Goal: Transaction & Acquisition: Purchase product/service

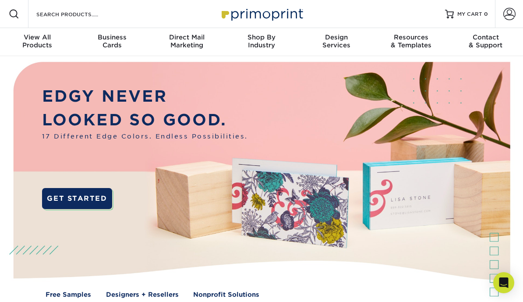
click at [118, 43] on div "Business Cards" at bounding box center [112, 41] width 75 height 16
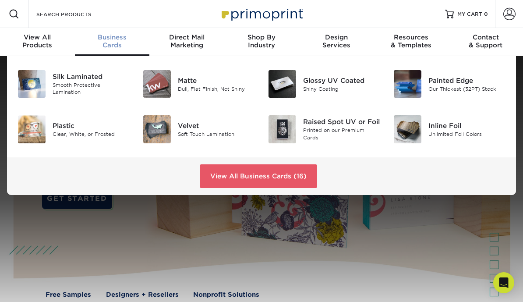
click at [340, 92] on div "Shiny Coating" at bounding box center [341, 88] width 77 height 7
click at [291, 178] on link "View All Business Cards (16)" at bounding box center [258, 176] width 117 height 24
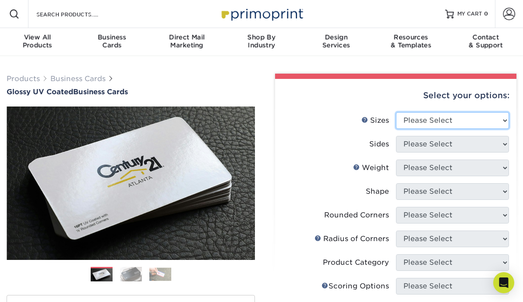
click at [505, 119] on select "Please Select 1.5" x 3.5" - Mini 1.75" x 3.5" - Mini 2" x 2" - Square 2" x 3" -…" at bounding box center [452, 120] width 113 height 17
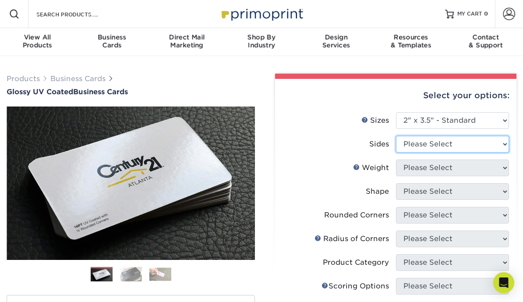
click at [505, 141] on select "Please Select Print Both Sides Print Front Only" at bounding box center [452, 144] width 113 height 17
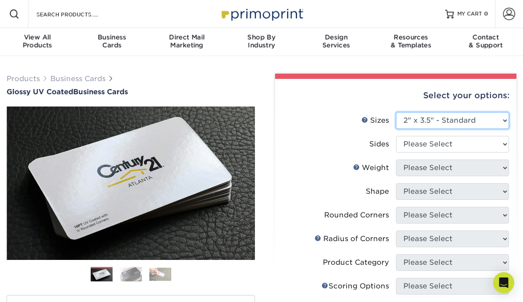
click at [501, 119] on select "Please Select 1.5" x 3.5" - Mini 1.75" x 3.5" - Mini 2" x 2" - Square 2" x 3" -…" at bounding box center [452, 120] width 113 height 17
select select "1.50x3.50"
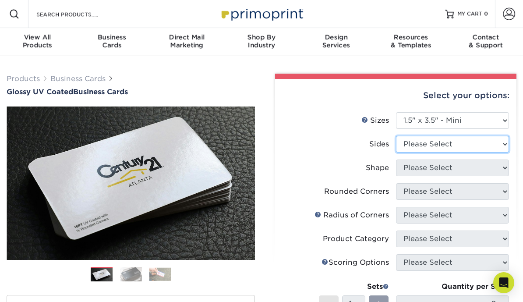
click at [505, 143] on select "Please Select Print Both Sides Print Front Only" at bounding box center [452, 144] width 113 height 17
select select "13abbda7-1d64-4f25-8bb2-c179b224825d"
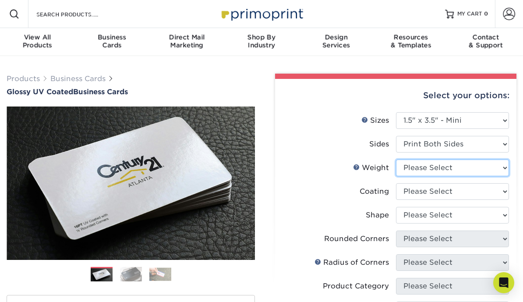
click at [505, 170] on select "Please Select 16PT 14PT" at bounding box center [452, 167] width 113 height 17
select select "14PT"
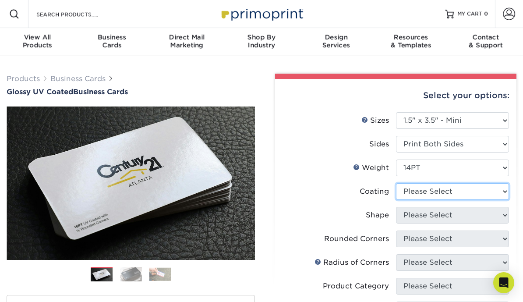
click at [502, 191] on select at bounding box center [452, 191] width 113 height 17
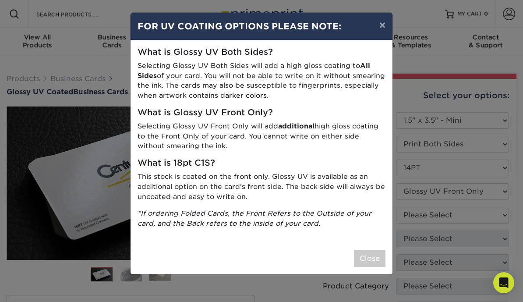
click at [388, 25] on button "×" at bounding box center [382, 25] width 20 height 25
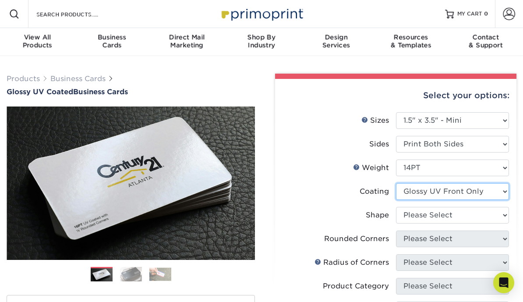
click at [506, 193] on select at bounding box center [452, 191] width 113 height 17
click at [500, 188] on select at bounding box center [452, 191] width 113 height 17
select select "1e8116af-acfc-44b1-83dc-8181aa338834"
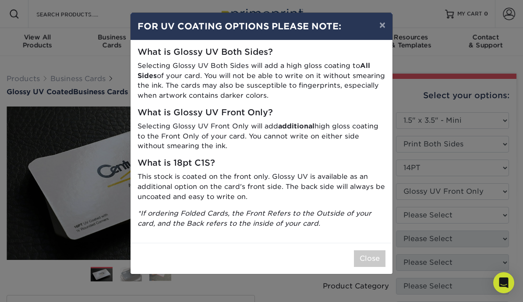
click at [388, 33] on button "×" at bounding box center [382, 25] width 20 height 25
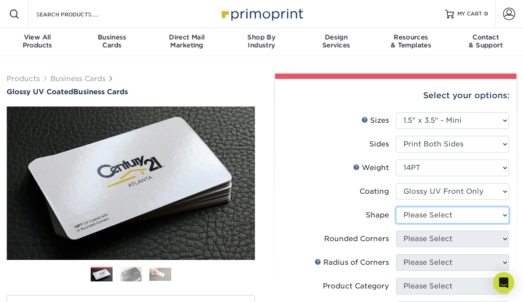
click at [498, 213] on select "Please Select Standard" at bounding box center [452, 215] width 113 height 17
select select "standard"
click at [502, 213] on select "Please Select Standard" at bounding box center [452, 215] width 113 height 17
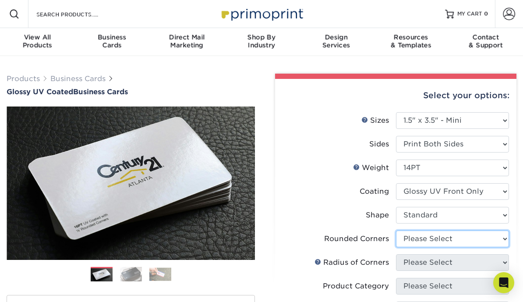
click at [495, 235] on select "Please Select Yes - Round 2 Corners Yes - Round 4 Corners No" at bounding box center [452, 238] width 113 height 17
select select "0"
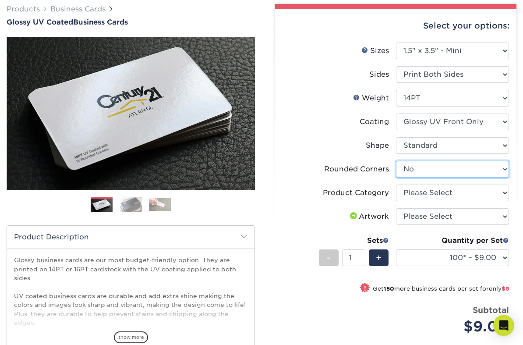
scroll to position [70, 0]
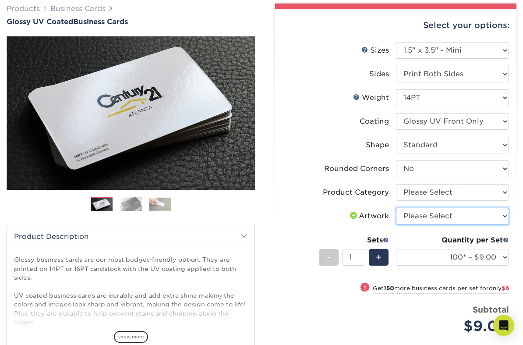
click at [504, 217] on select "Please Select I will upload files I need a design - $100" at bounding box center [452, 216] width 113 height 17
select select "upload"
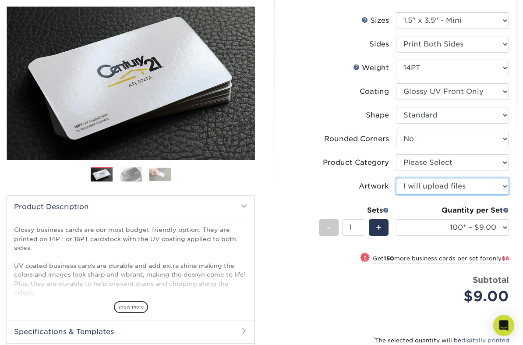
scroll to position [100, 0]
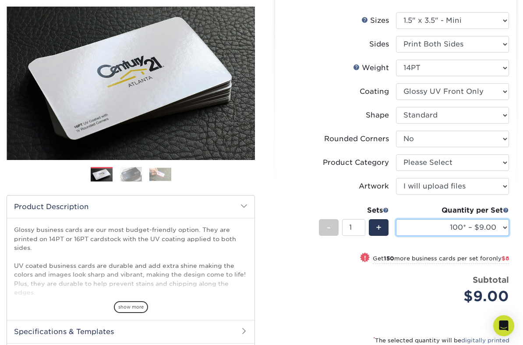
click at [504, 228] on select "100* – $9.00 250* – $17.00 500 – $33.00 1000 – $47.00 2500 – $101.00 5000 – $14…" at bounding box center [452, 227] width 113 height 17
select select "250* – $17.00"
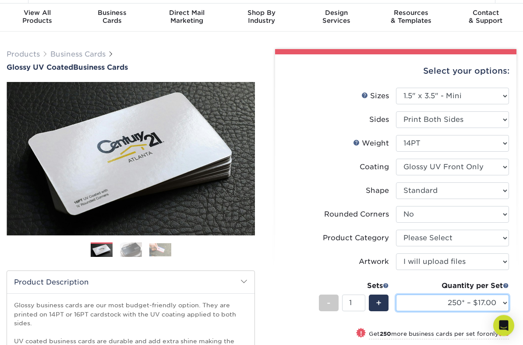
scroll to position [25, 0]
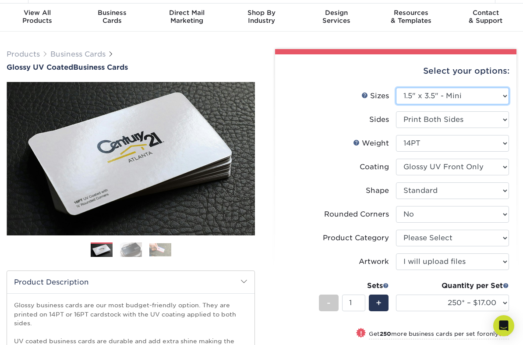
click at [503, 96] on select "Please Select 1.5" x 3.5" - Mini 1.75" x 3.5" - Mini 2" x 2" - Square 2" x 3" -…" at bounding box center [452, 96] width 113 height 17
select select "1.75x3.50"
select select "-1"
select select
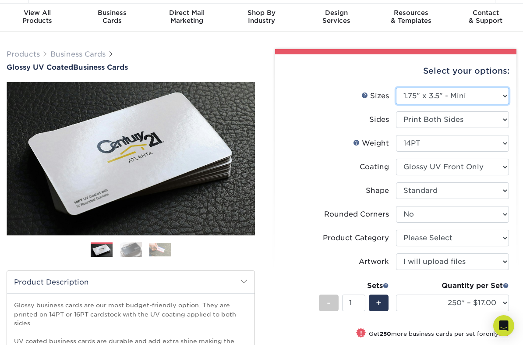
select select "-1"
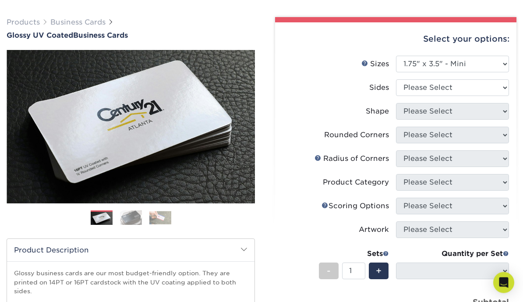
scroll to position [56, 0]
click at [503, 86] on select "Please Select Print Both Sides Print Front Only" at bounding box center [452, 87] width 113 height 17
select select "13abbda7-1d64-4f25-8bb2-c179b224825d"
select select
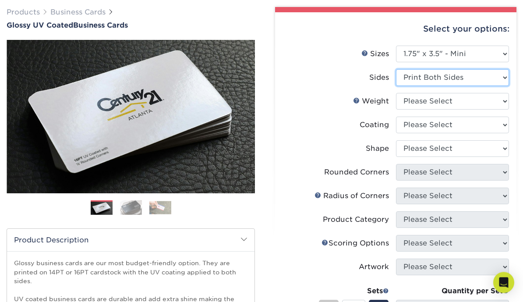
scroll to position [60, 0]
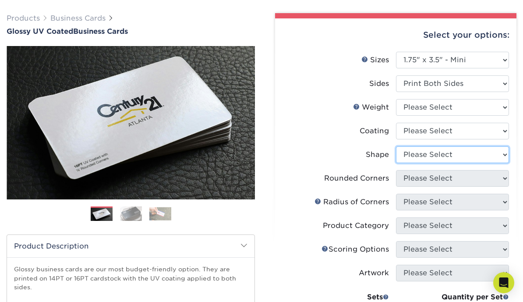
click at [503, 155] on select "Please Select Standard" at bounding box center [452, 154] width 113 height 17
select select "-1"
select select
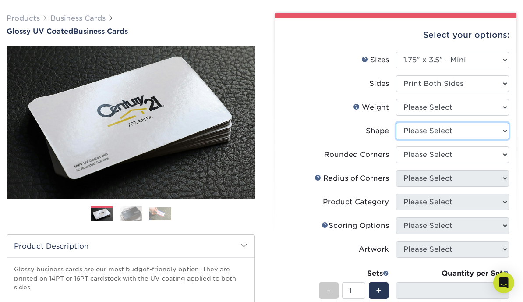
click at [505, 131] on select "Please Select Standard" at bounding box center [452, 131] width 113 height 17
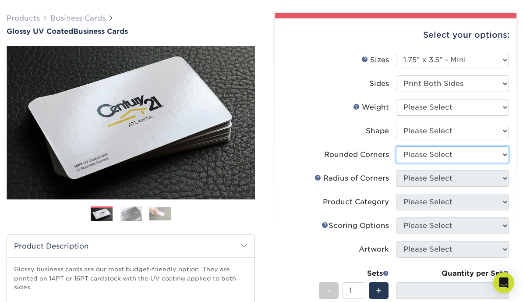
click at [502, 155] on select "Please Select Yes - Round 2 Corners Yes - Round 4 Corners No" at bounding box center [452, 154] width 113 height 17
select select "-1"
select select
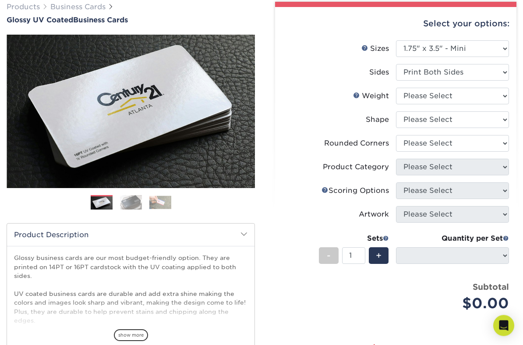
scroll to position [73, 0]
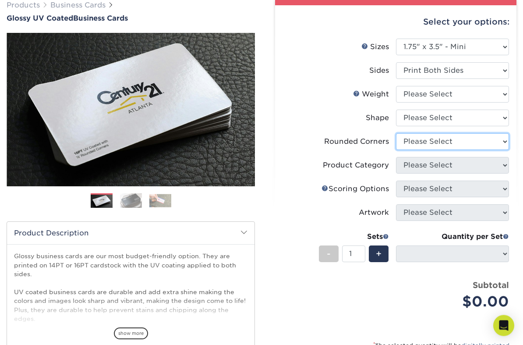
click at [503, 144] on select "Please Select Yes - Round 2 Corners Yes - Round 4 Corners No" at bounding box center [452, 142] width 113 height 17
select select "-1"
select select
click at [507, 138] on select "Please Select Yes - Round 2 Corners Yes - Round 4 Corners No" at bounding box center [452, 141] width 113 height 17
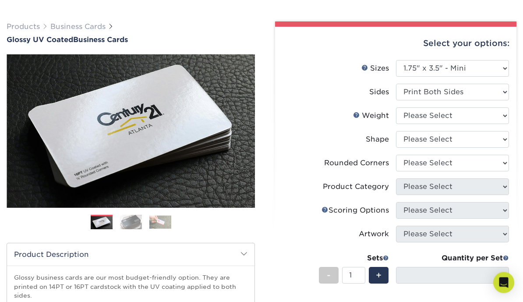
scroll to position [49, 0]
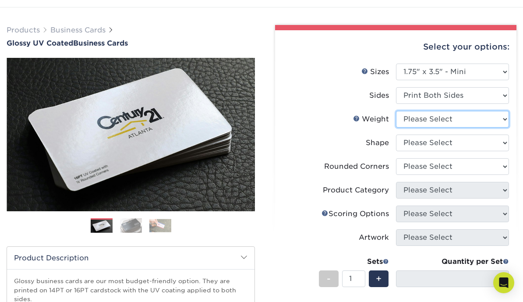
click at [504, 118] on select "Please Select 16PT 14PT" at bounding box center [452, 119] width 113 height 17
select select "14PT"
select select
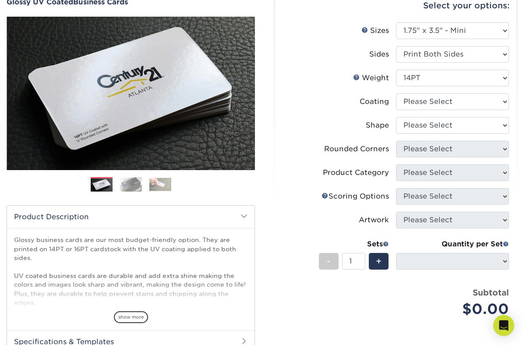
scroll to position [90, 0]
click at [507, 125] on select "Please Select Standard" at bounding box center [452, 125] width 113 height 17
click at [507, 102] on select at bounding box center [452, 101] width 113 height 17
select select "1e8116af-acfc-44b1-83dc-8181aa338834"
select select
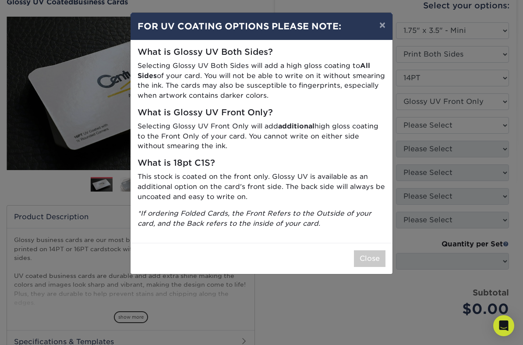
click at [381, 22] on button "×" at bounding box center [382, 25] width 20 height 25
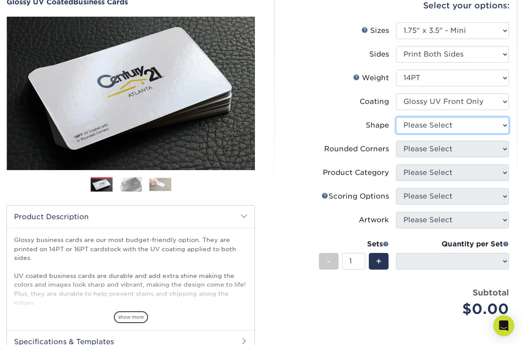
click at [502, 129] on select "Please Select Standard" at bounding box center [452, 125] width 113 height 17
select select "standard"
select select
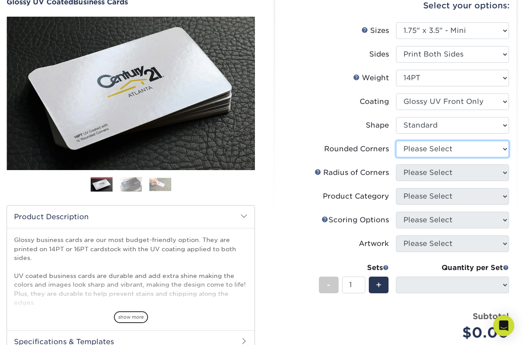
click at [500, 155] on select "Please Select Yes - Round 2 Corners Yes - Round 4 Corners No" at bounding box center [452, 149] width 113 height 17
select select "0"
select select "-1"
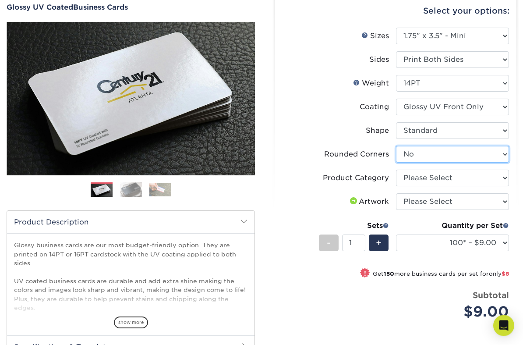
scroll to position [85, 0]
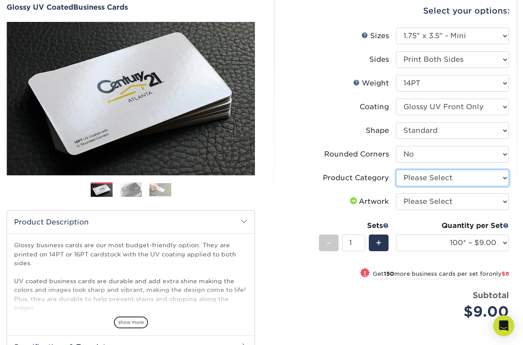
click at [501, 180] on select "Please Select Business Cards" at bounding box center [452, 177] width 113 height 17
select select "3b5148f1-0588-4f88-a218-97bcfdce65c1"
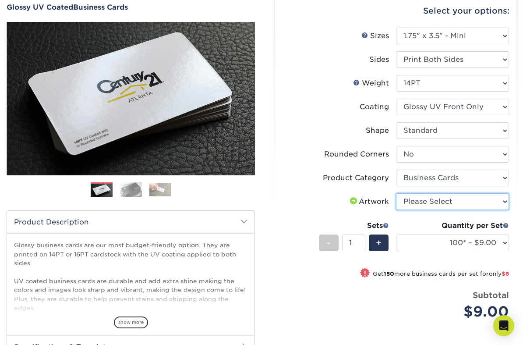
click at [495, 205] on select "Please Select I will upload files I need a design - $100" at bounding box center [452, 201] width 113 height 17
select select "upload"
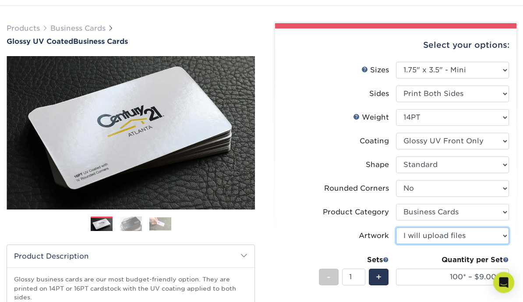
scroll to position [48, 0]
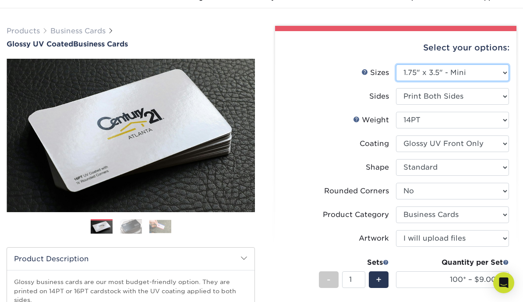
click at [501, 73] on select "Please Select 1.5" x 3.5" - Mini 1.75" x 3.5" - Mini 2" x 2" - Square 2" x 3" -…" at bounding box center [452, 72] width 113 height 17
select select "2.00x3.00"
select select "-1"
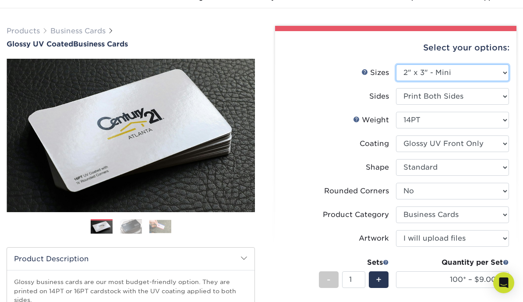
select select
select select "-1"
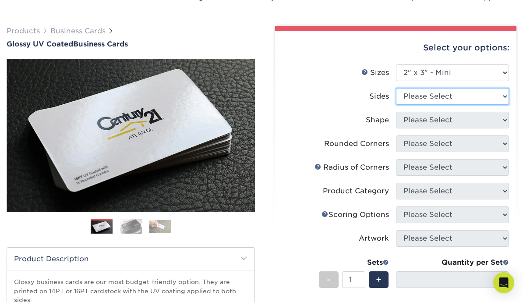
click at [498, 99] on select "Please Select Print Both Sides Print Front Only" at bounding box center [452, 96] width 113 height 17
select select "13abbda7-1d64-4f25-8bb2-c179b224825d"
select select
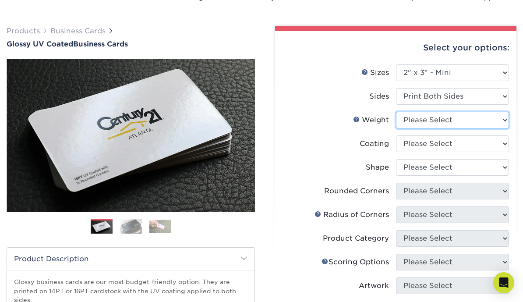
click at [496, 119] on select "Please Select 14PT 16PT" at bounding box center [452, 120] width 113 height 17
select select "14PT"
select select
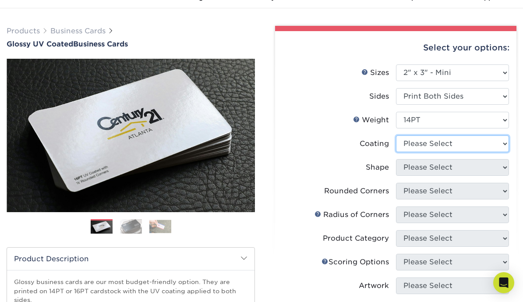
click at [494, 146] on select at bounding box center [452, 143] width 113 height 17
select select "1e8116af-acfc-44b1-83dc-8181aa338834"
select select "-1"
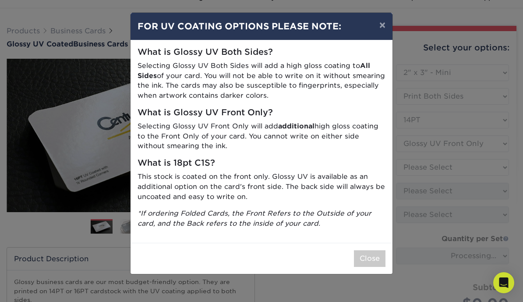
click at [385, 23] on button "×" at bounding box center [382, 25] width 20 height 25
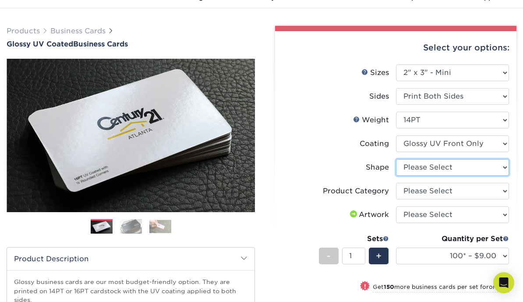
click at [494, 168] on select "Please Select Standard" at bounding box center [452, 167] width 113 height 17
select select "standard"
select select "-1"
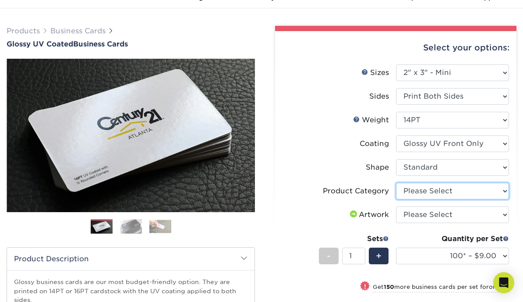
click at [495, 194] on select "Please Select Business Cards" at bounding box center [452, 191] width 113 height 17
select select "3b5148f1-0588-4f88-a218-97bcfdce65c1"
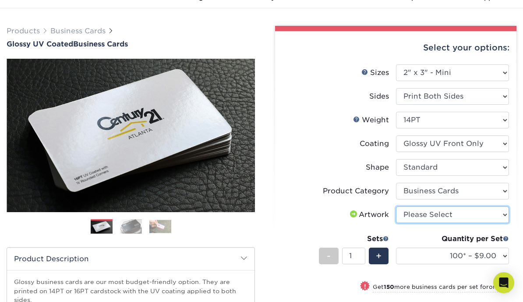
click at [503, 215] on select "Please Select I will upload files I need a design - $100" at bounding box center [452, 214] width 113 height 17
select select "upload"
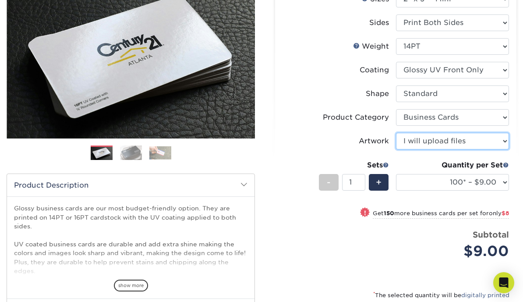
scroll to position [110, 0]
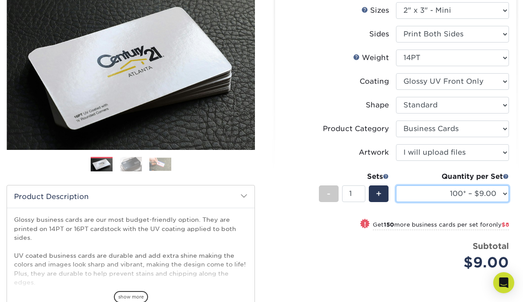
click at [502, 194] on select "100* – $9.00 250* – $17.00 500 – $33.00 1000 – $47.00 2500 – $101.00 5000 – $14…" at bounding box center [452, 193] width 113 height 17
select select "250* – $17.00"
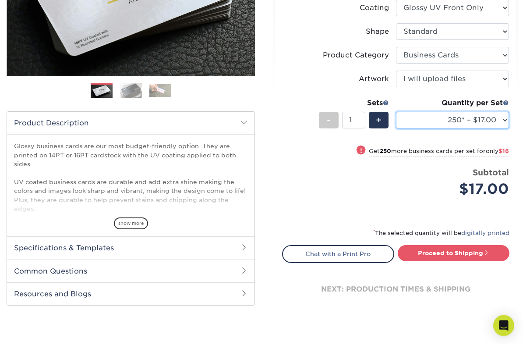
scroll to position [183, 0]
click at [484, 252] on span at bounding box center [486, 252] width 6 height 6
type input "Set 1"
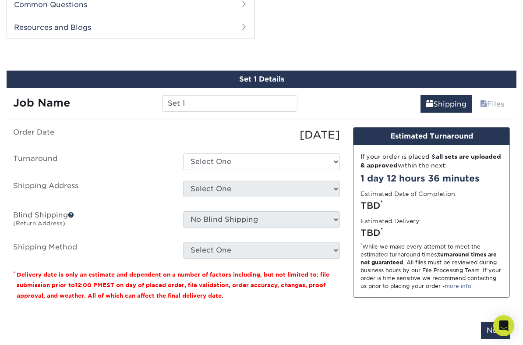
scroll to position [451, 0]
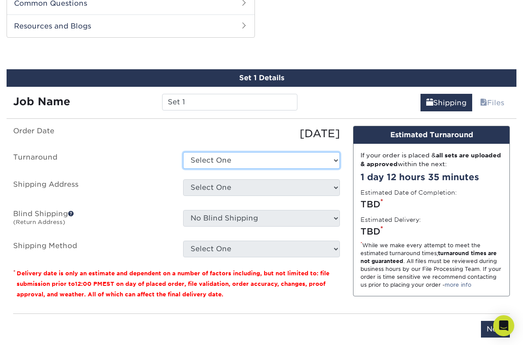
click at [323, 154] on select "Select One 2-4 Business Days 2 Day Next Business Day" at bounding box center [261, 160] width 157 height 17
select select "d5dd9066-fb2e-45b5-af6b-8a3e4101cfc6"
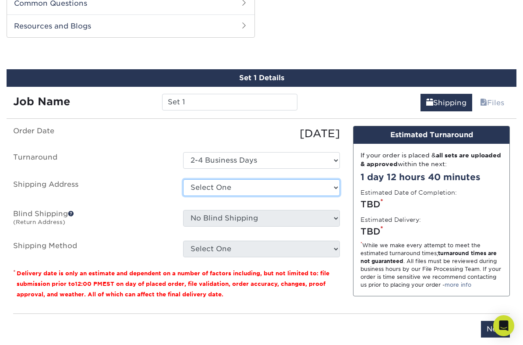
click at [328, 187] on select "Select One + Add New Address - Login" at bounding box center [261, 187] width 157 height 17
select select "newaddress"
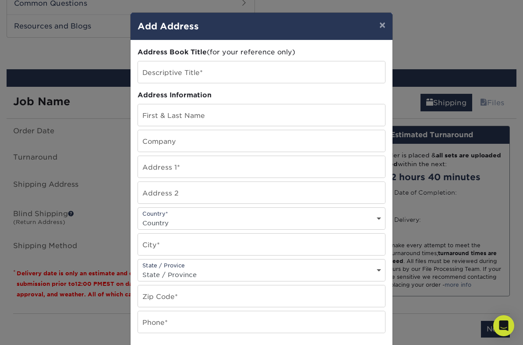
click at [375, 220] on select "Country [GEOGRAPHIC_DATA] [GEOGRAPHIC_DATA] ----------------------------- [GEOG…" at bounding box center [261, 222] width 247 height 13
select select "US"
click at [273, 301] on input "text" at bounding box center [261, 295] width 247 height 21
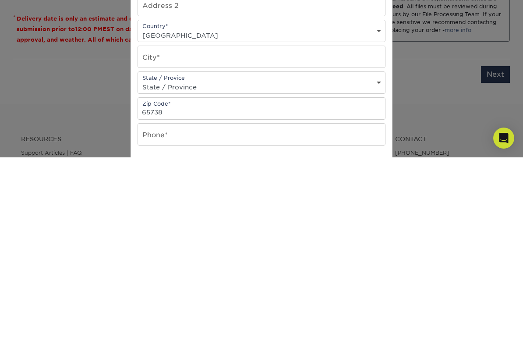
scroll to position [706, 0]
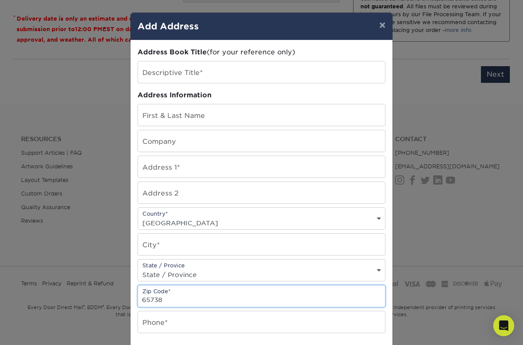
type input "65738"
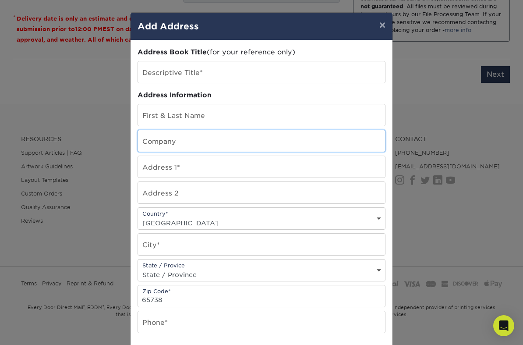
click at [279, 143] on input "text" at bounding box center [261, 140] width 247 height 21
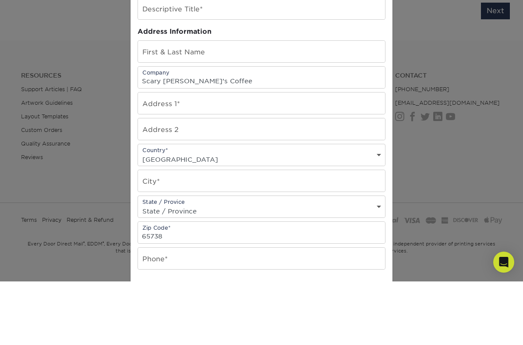
scroll to position [719, 0]
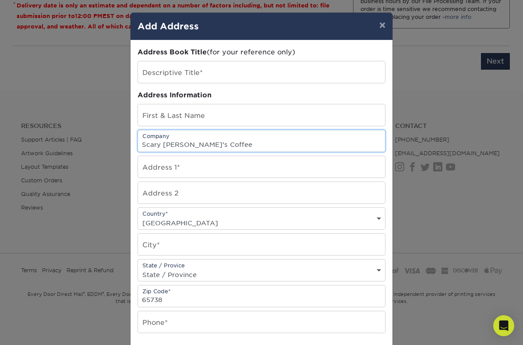
type input "Scary [PERSON_NAME]’s Coffee"
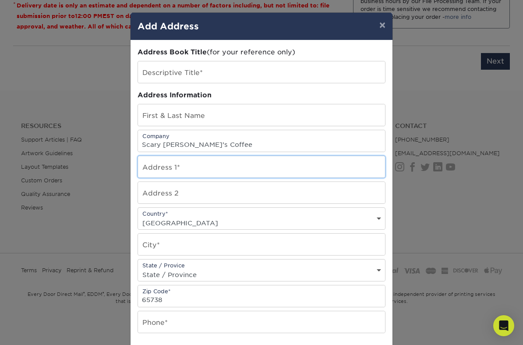
click at [220, 170] on input "text" at bounding box center [261, 166] width 247 height 21
type input "[STREET_ADDRESS]"
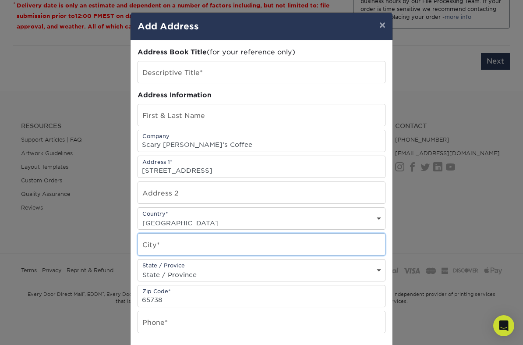
click at [340, 247] on input "text" at bounding box center [261, 243] width 247 height 21
type input "Republic"
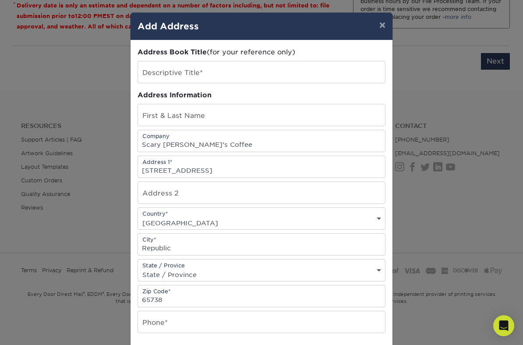
click at [373, 273] on select "State / Province [US_STATE] [US_STATE] [US_STATE] [US_STATE] [US_STATE] [US_STA…" at bounding box center [261, 274] width 247 height 13
select select "MO"
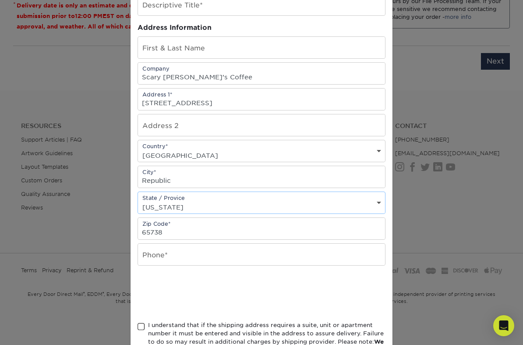
scroll to position [71, 0]
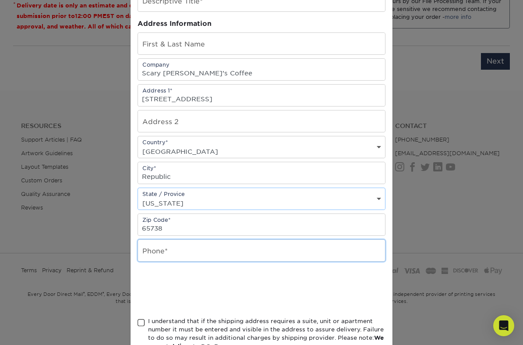
click at [282, 256] on input "text" at bounding box center [261, 250] width 247 height 21
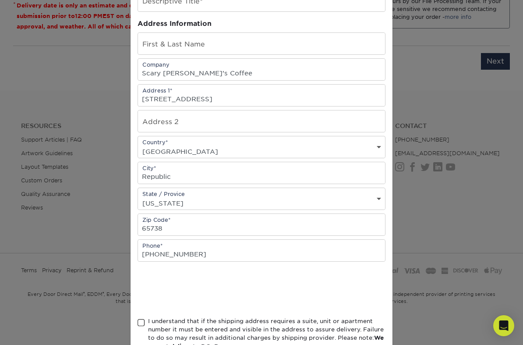
type input "[PHONE_NUMBER]"
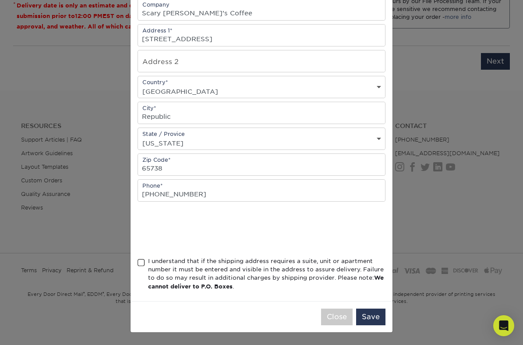
scroll to position [137, 0]
click at [144, 257] on div "Address Book Title (for your reference only) Descriptive Title* Address Informa…" at bounding box center [262, 105] width 248 height 378
click at [146, 259] on div "I understand that if the shipping address requires a suite, unit or apartment n…" at bounding box center [262, 276] width 248 height 38
click at [141, 263] on span at bounding box center [141, 262] width 7 height 8
click at [0, 0] on input "I understand that if the shipping address requires a suite, unit or apartment n…" at bounding box center [0, 0] width 0 height 0
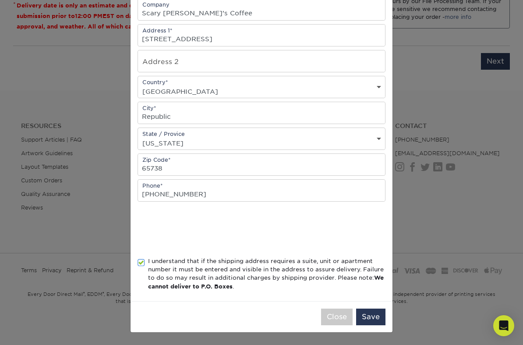
click at [374, 301] on button "Save" at bounding box center [370, 316] width 29 height 17
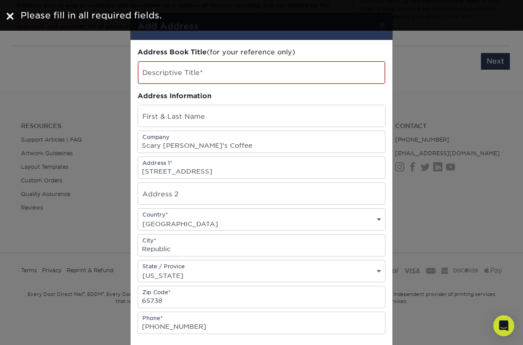
scroll to position [0, 0]
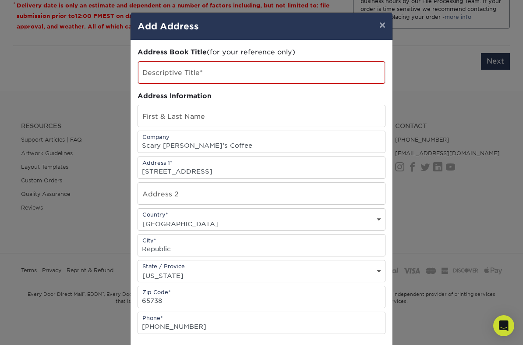
click at [385, 27] on button "×" at bounding box center [382, 25] width 20 height 25
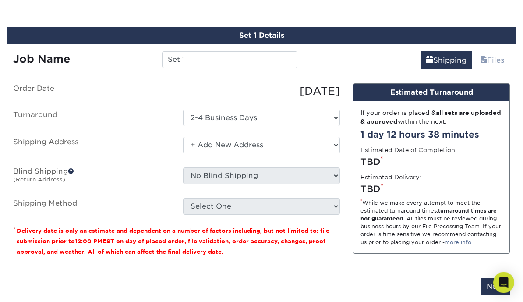
scroll to position [494, 0]
click at [488, 59] on link "Files" at bounding box center [491, 60] width 35 height 18
click at [493, 57] on link "Files" at bounding box center [491, 60] width 35 height 18
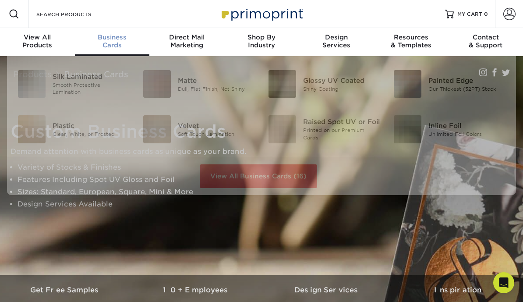
click at [118, 37] on span "Business" at bounding box center [112, 37] width 75 height 8
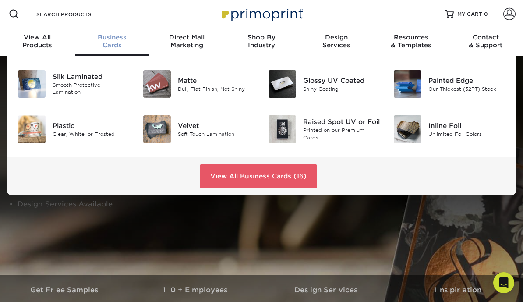
click at [329, 91] on div "Shiny Coating" at bounding box center [341, 88] width 77 height 7
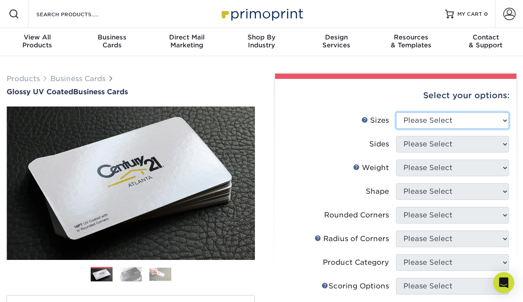
click at [504, 117] on select "Please Select 1.5" x 3.5" - Mini 1.75" x 3.5" - Mini 2" x 2" - Square 2" x 3" -…" at bounding box center [452, 120] width 113 height 17
select select "2.00x3.50"
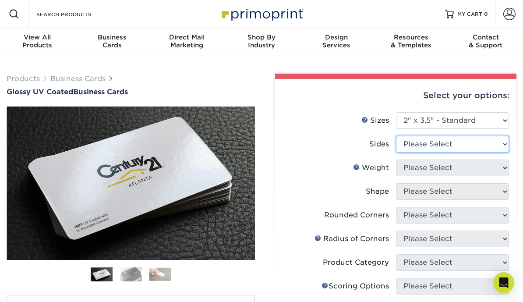
click at [495, 146] on select "Please Select Print Both Sides Print Front Only" at bounding box center [452, 144] width 113 height 17
select select "13abbda7-1d64-4f25-8bb2-c179b224825d"
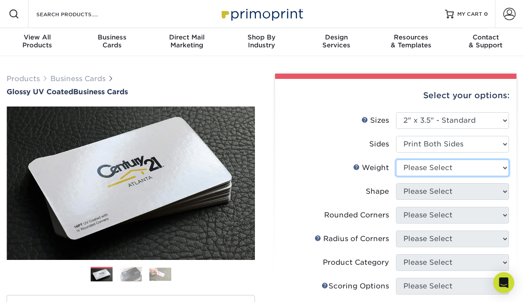
click at [490, 168] on select "Please Select 16PT 14PT" at bounding box center [452, 167] width 113 height 17
select select "14PT"
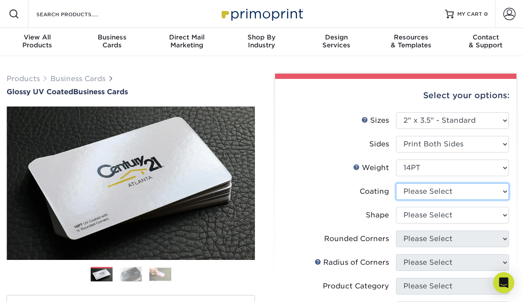
click at [494, 188] on select at bounding box center [452, 191] width 113 height 17
select select "1e8116af-acfc-44b1-83dc-8181aa338834"
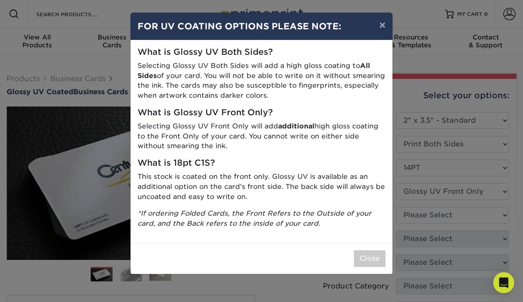
click at [382, 26] on button "×" at bounding box center [382, 25] width 20 height 25
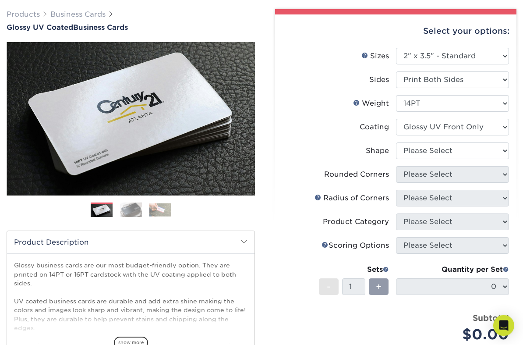
scroll to position [64, 0]
click at [499, 152] on select "Please Select Standard" at bounding box center [452, 150] width 113 height 17
select select "standard"
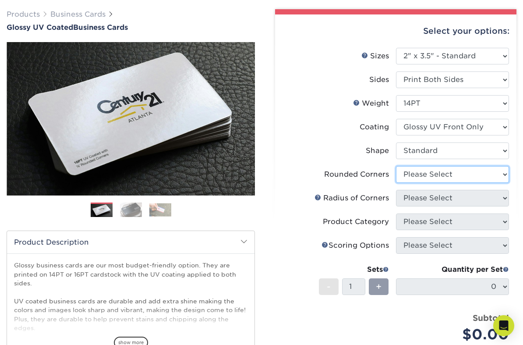
click at [498, 175] on select "Please Select Yes - Round 2 Corners Yes - Round 4 Corners No" at bounding box center [452, 174] width 113 height 17
select select "0"
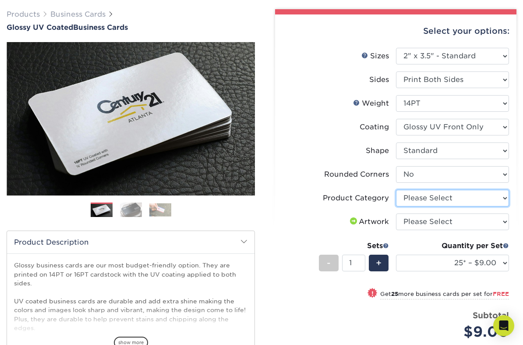
click at [497, 198] on select "Please Select Business Cards" at bounding box center [452, 198] width 113 height 17
select select "3b5148f1-0588-4f88-a218-97bcfdce65c1"
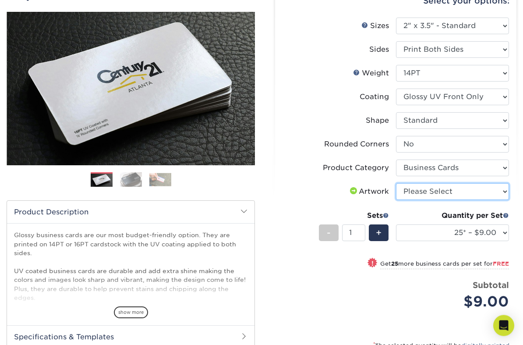
click at [498, 192] on select "Please Select I will upload files I need a design - $100" at bounding box center [452, 191] width 113 height 17
select select "upload"
click at [502, 190] on select "Please Select I will upload files I need a design - $100" at bounding box center [452, 191] width 113 height 17
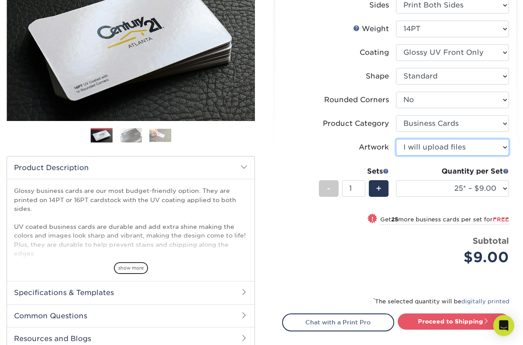
scroll to position [139, 0]
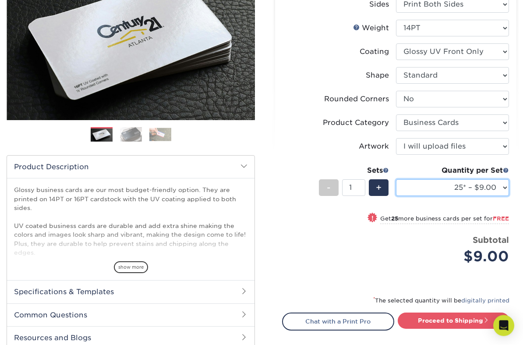
click at [493, 187] on select "25* – $9.00 50* – $9.00 100* – $9.00 250* – $17.00 500 – $33.00 1000 – $42.00 2…" at bounding box center [452, 188] width 113 height 17
select select "100* – $9.00"
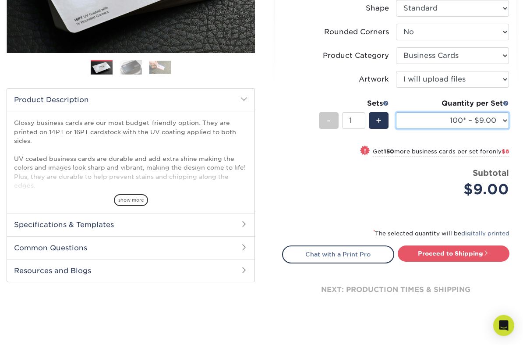
scroll to position [207, 0]
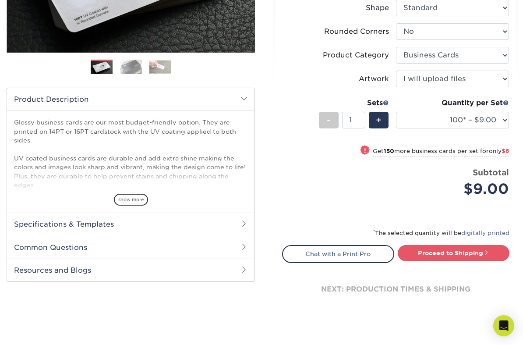
click at [483, 251] on span at bounding box center [486, 252] width 6 height 6
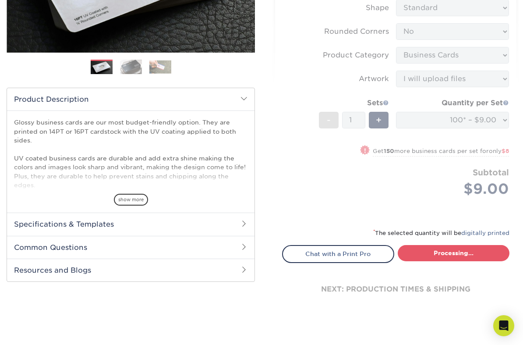
type input "Set 1"
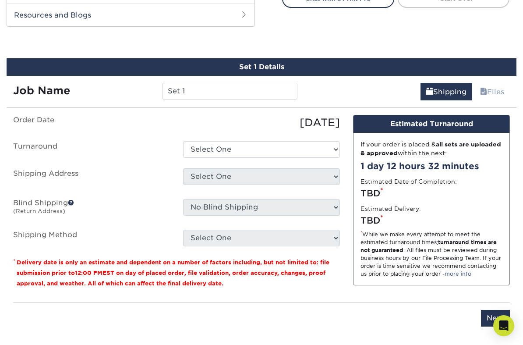
scroll to position [475, 0]
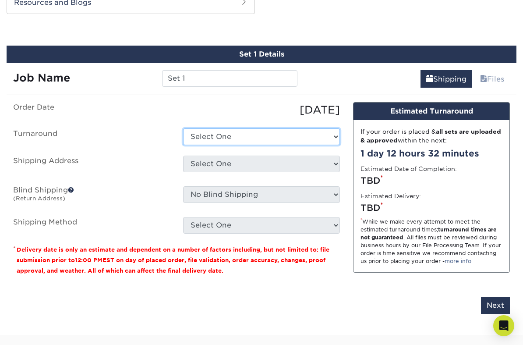
click at [328, 136] on select "Select One 2-4 Business Days 2 Day Next Business Day" at bounding box center [261, 136] width 157 height 17
select select "2d783eab-1661-4c4b-a742-2db0318eea9a"
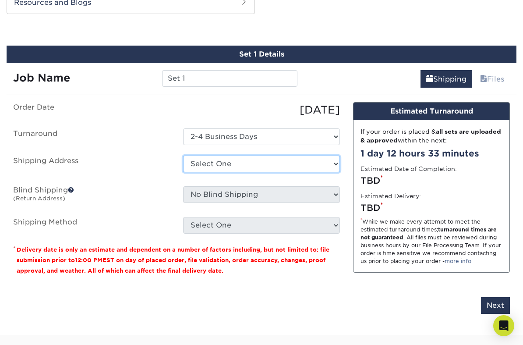
click at [309, 162] on select "Select One + Add New Address - Login" at bounding box center [261, 163] width 157 height 17
select select "newaddress"
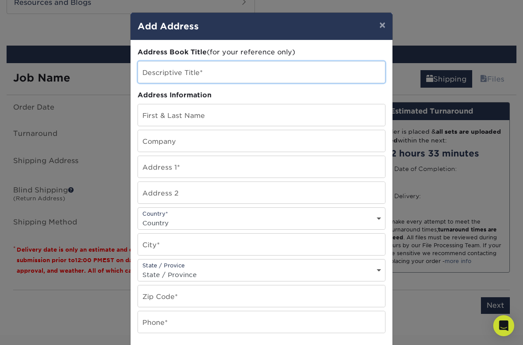
click at [289, 72] on input "text" at bounding box center [261, 71] width 247 height 21
type input "Business Card Service"
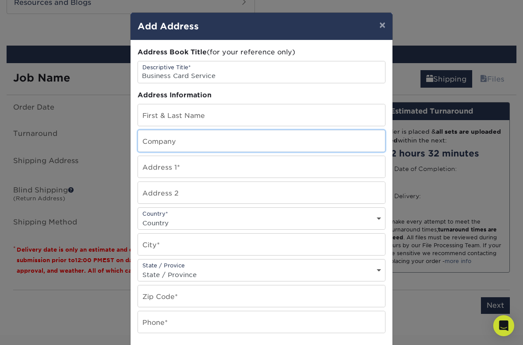
click at [282, 144] on input "text" at bounding box center [261, 140] width 247 height 21
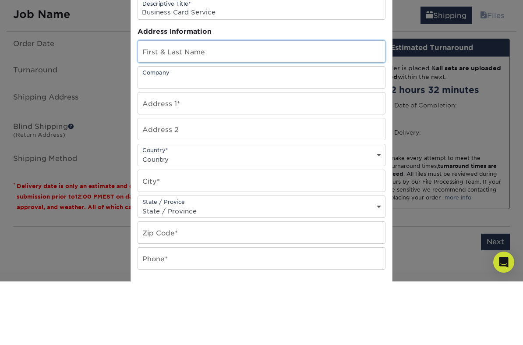
click at [288, 104] on input "text" at bounding box center [261, 114] width 247 height 21
type input "l"
type input "Laurence Williams"
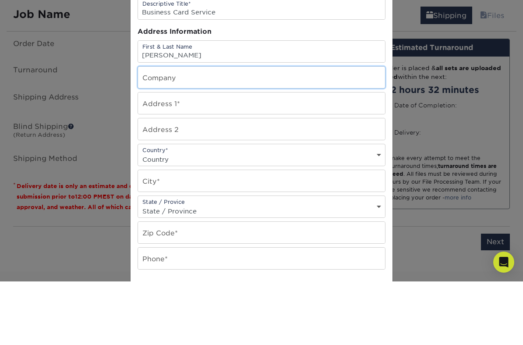
click at [272, 130] on input "text" at bounding box center [261, 140] width 247 height 21
type input "Scary [PERSON_NAME]’s Coffee"
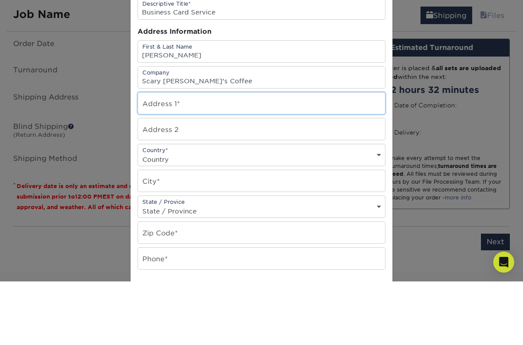
click at [282, 156] on input "text" at bounding box center [261, 166] width 247 height 21
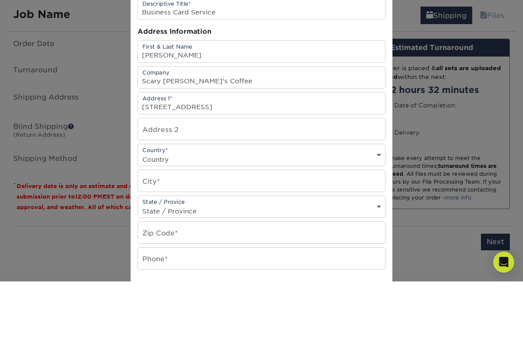
scroll to position [538, 0]
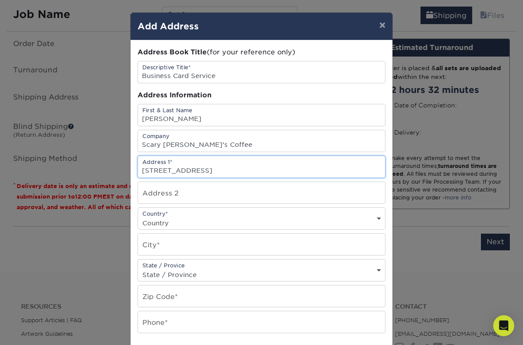
type input "[STREET_ADDRESS]"
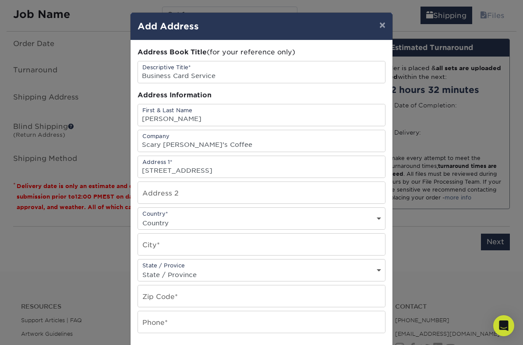
click at [245, 221] on select "Country [GEOGRAPHIC_DATA] [GEOGRAPHIC_DATA] ----------------------------- [GEOG…" at bounding box center [261, 222] width 247 height 13
select select "US"
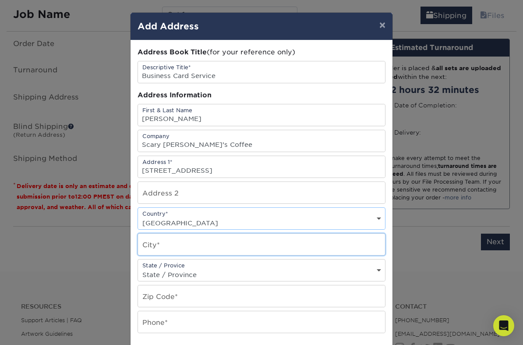
click at [229, 250] on input "text" at bounding box center [261, 243] width 247 height 21
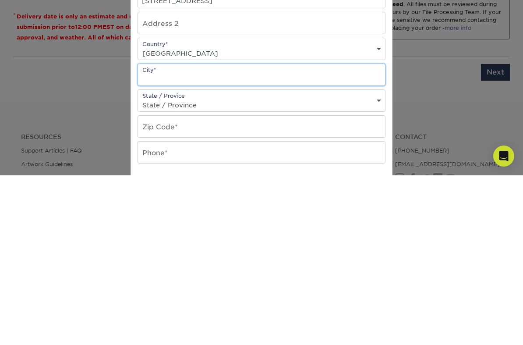
type input "r"
type input "Republic"
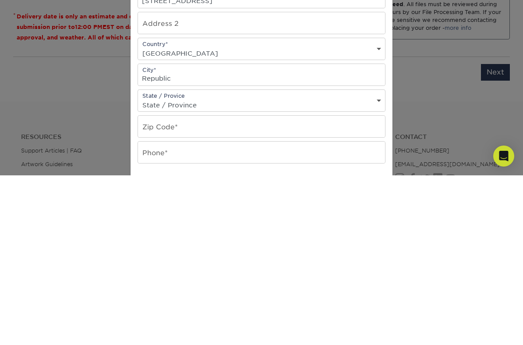
click at [279, 268] on select "State / Province [US_STATE] [US_STATE] [US_STATE] [US_STATE] [US_STATE] [US_STA…" at bounding box center [261, 274] width 247 height 13
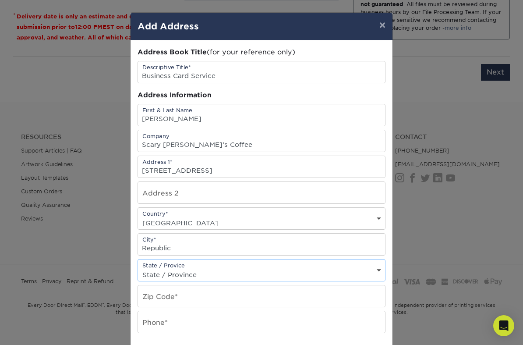
select select "MO"
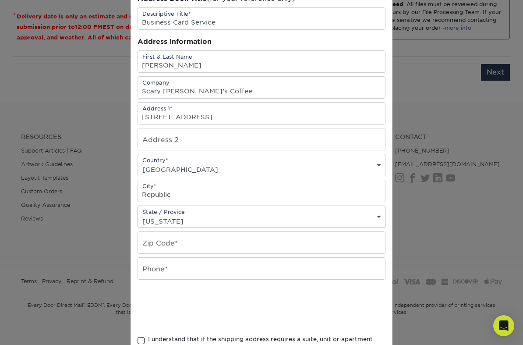
scroll to position [54, 0]
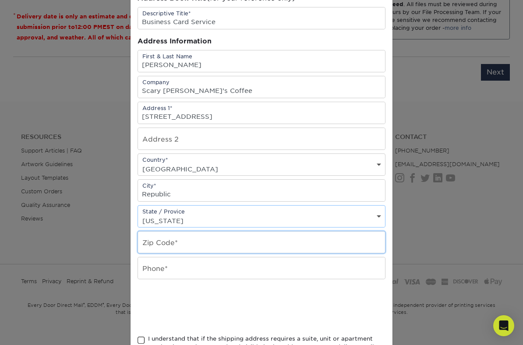
click at [214, 250] on input "text" at bounding box center [261, 241] width 247 height 21
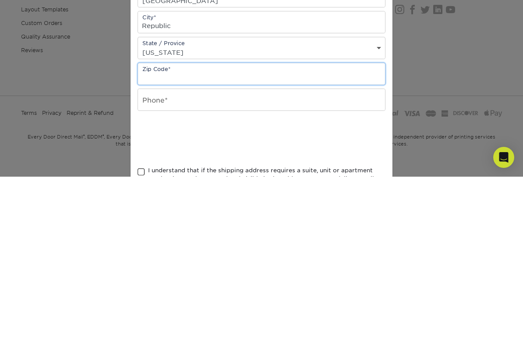
type input "T"
type input "65738"
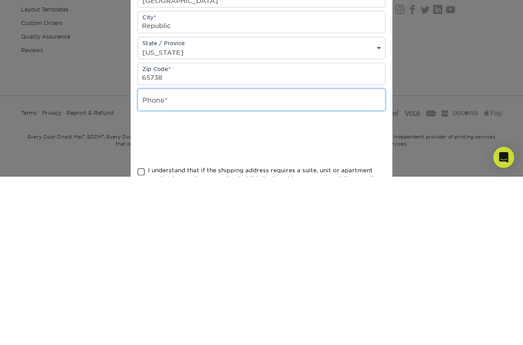
click at [261, 257] on input "text" at bounding box center [261, 267] width 247 height 21
type input "+1 (417) 860-1163"
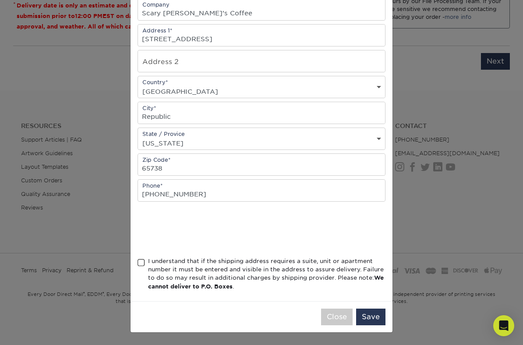
scroll to position [137, 0]
click at [141, 260] on span at bounding box center [141, 262] width 7 height 8
click at [0, 0] on input "I understand that if the shipping address requires a suite, unit or apartment n…" at bounding box center [0, 0] width 0 height 0
click at [377, 301] on button "Save" at bounding box center [370, 316] width 29 height 17
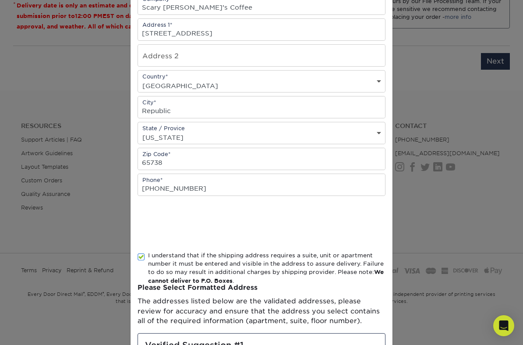
scroll to position [0, 0]
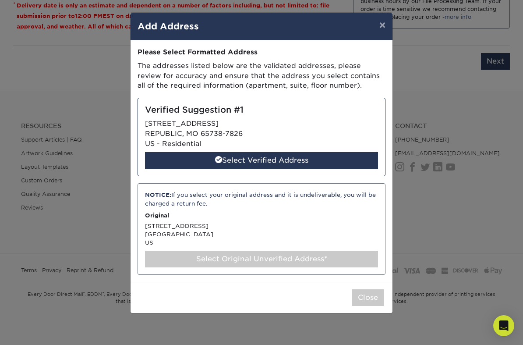
click at [197, 236] on div "NOTICE: If you select your original address and it is undeliverable, you will b…" at bounding box center [262, 228] width 248 height 91
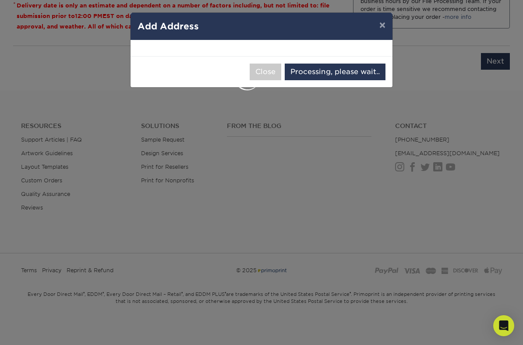
select select "286427"
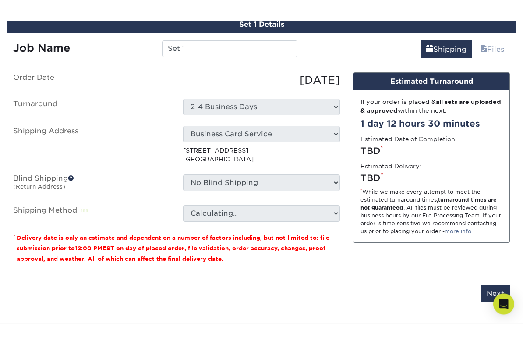
scroll to position [522, 0]
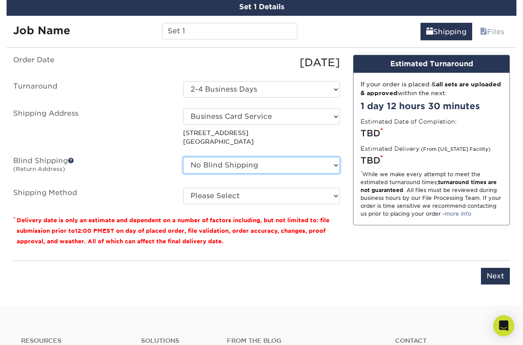
click at [324, 163] on select "No Blind Shipping + Add New Address" at bounding box center [261, 165] width 157 height 17
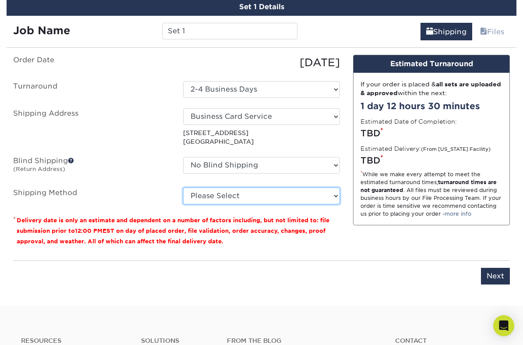
click at [328, 196] on select "Please Select Ground Shipping (+$7.84) 3 Day Shipping Service (+$20.06) 2 Day A…" at bounding box center [261, 195] width 157 height 17
select select "03"
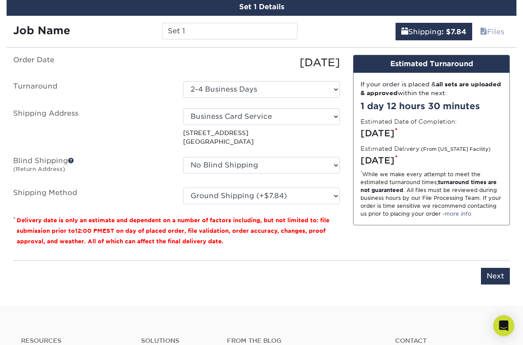
click at [504, 275] on input "Next" at bounding box center [495, 276] width 29 height 17
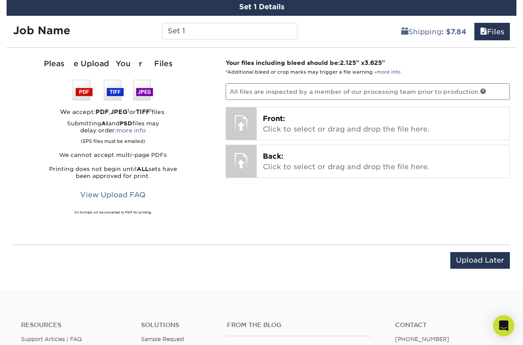
click at [374, 127] on p "Front: Click to select or drag and drop the file here." at bounding box center [383, 123] width 240 height 21
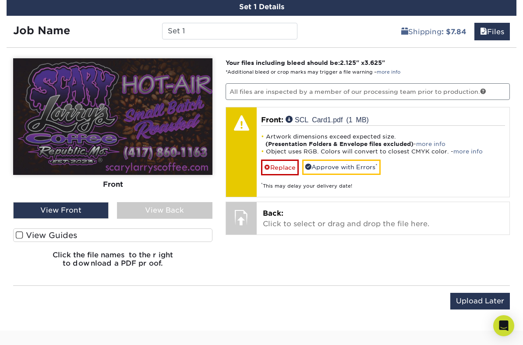
click at [167, 141] on img at bounding box center [112, 116] width 199 height 116
click at [274, 159] on link "Replace" at bounding box center [280, 166] width 38 height 15
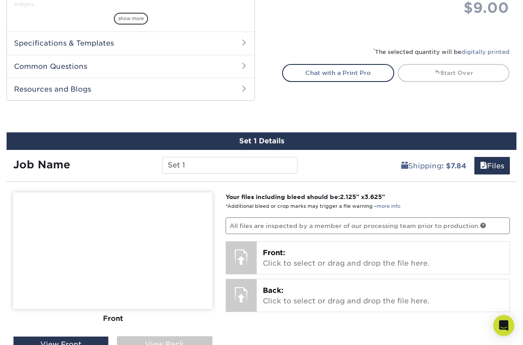
scroll to position [388, 0]
